Goal: Task Accomplishment & Management: Manage account settings

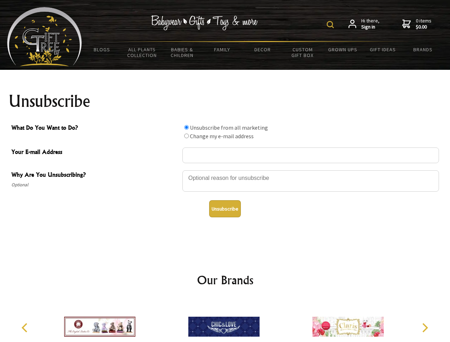
click at [332, 25] on img at bounding box center [330, 24] width 7 height 7
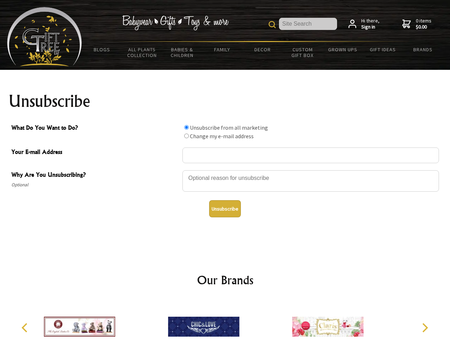
click at [225, 170] on div at bounding box center [311, 182] width 257 height 25
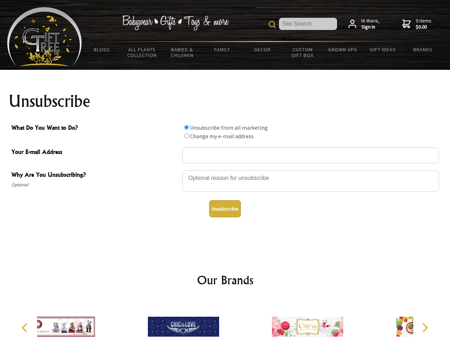
click at [187, 127] on input "What Do You Want to Do?" at bounding box center [186, 127] width 5 height 5
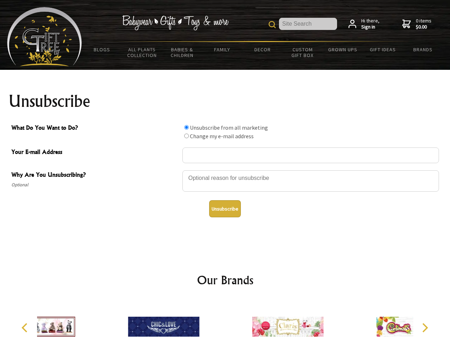
click at [187, 136] on input "What Do You Want to Do?" at bounding box center [186, 136] width 5 height 5
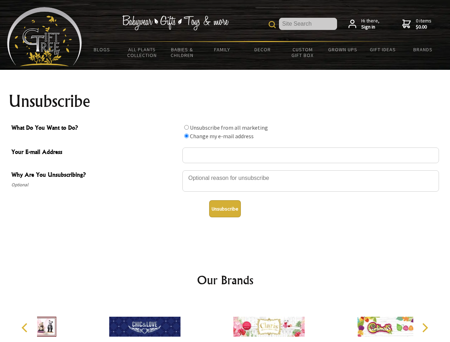
radio input "true"
click at [225, 209] on button "Unsubscribe" at bounding box center [225, 208] width 32 height 17
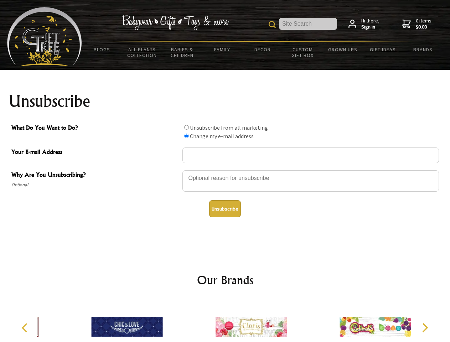
click at [26, 328] on icon "Previous" at bounding box center [25, 327] width 9 height 9
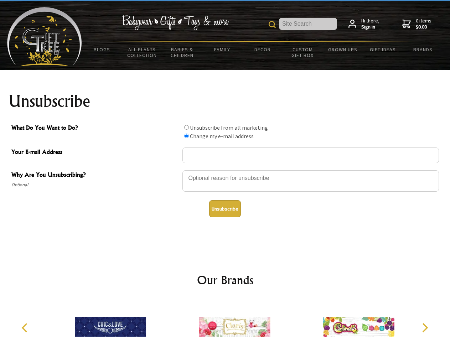
click at [425, 328] on icon "Next" at bounding box center [424, 327] width 9 height 9
